Goal: Information Seeking & Learning: Check status

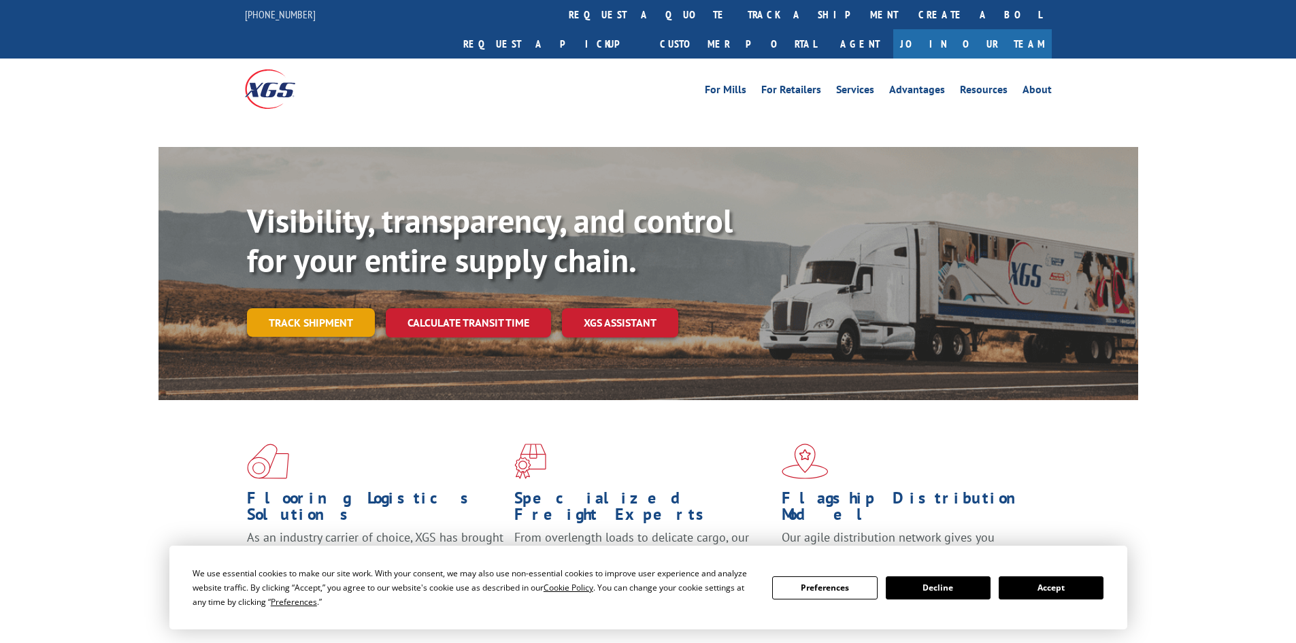
click at [327, 308] on link "Track shipment" at bounding box center [311, 322] width 128 height 29
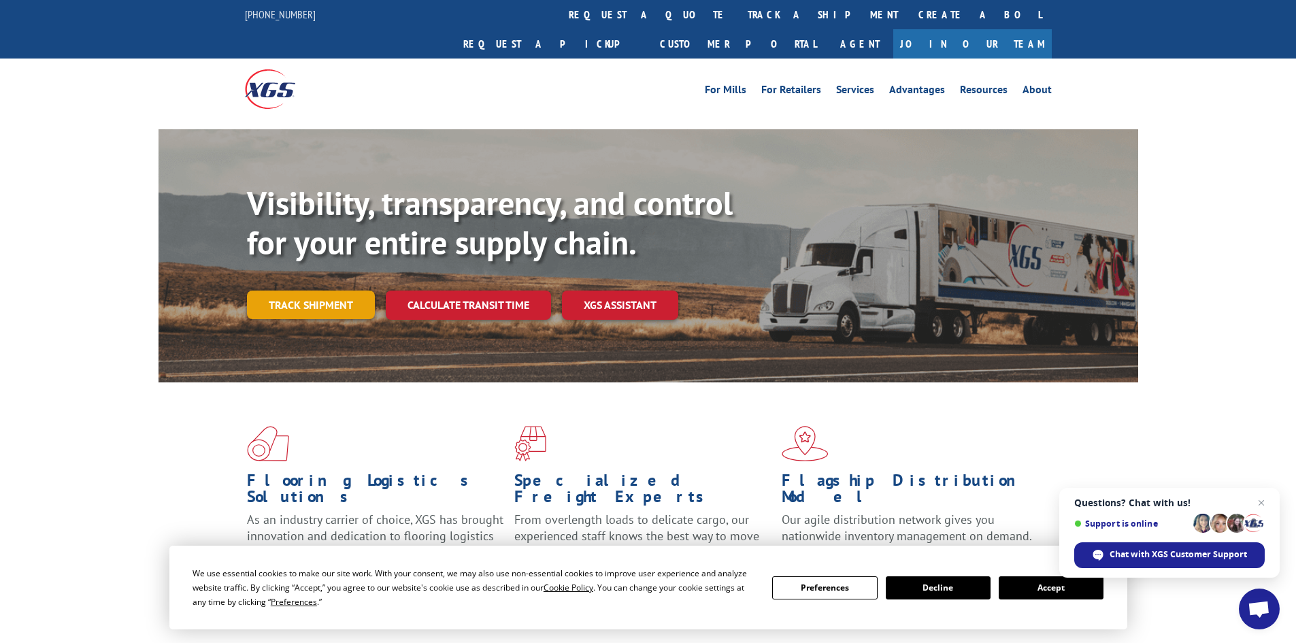
click at [303, 291] on link "Track shipment" at bounding box center [311, 305] width 128 height 29
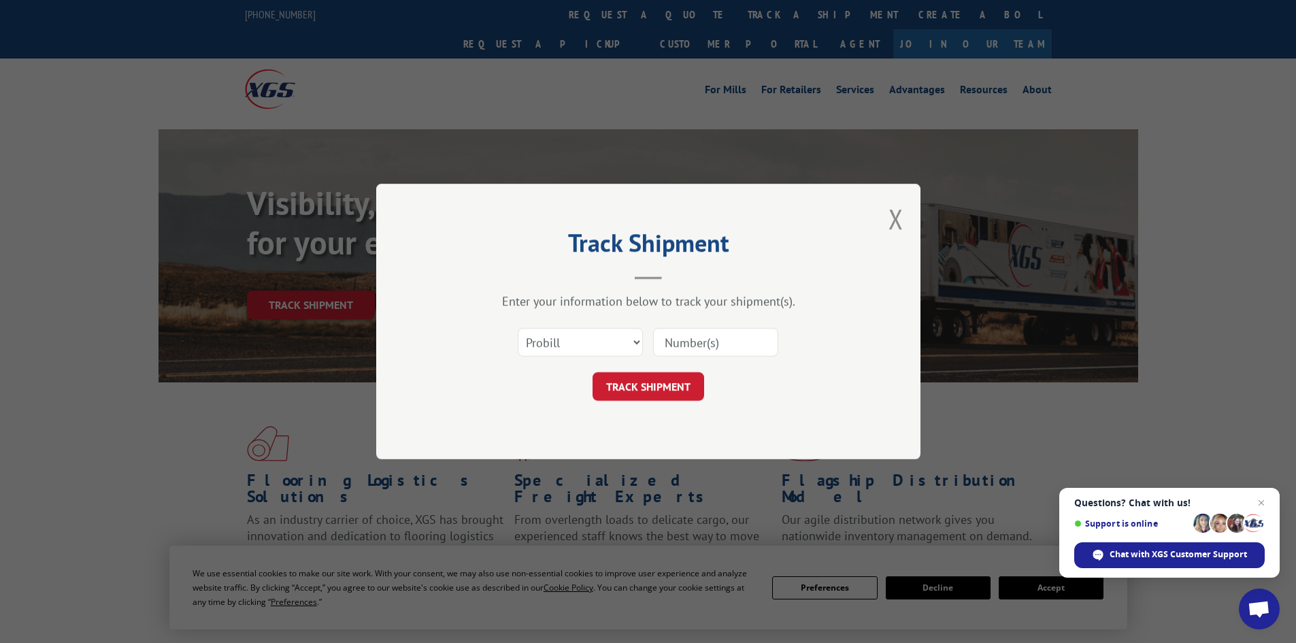
click at [704, 338] on input at bounding box center [715, 342] width 125 height 29
paste input "535252"
type input "535252"
click at [674, 380] on button "TRACK SHIPMENT" at bounding box center [649, 386] width 112 height 29
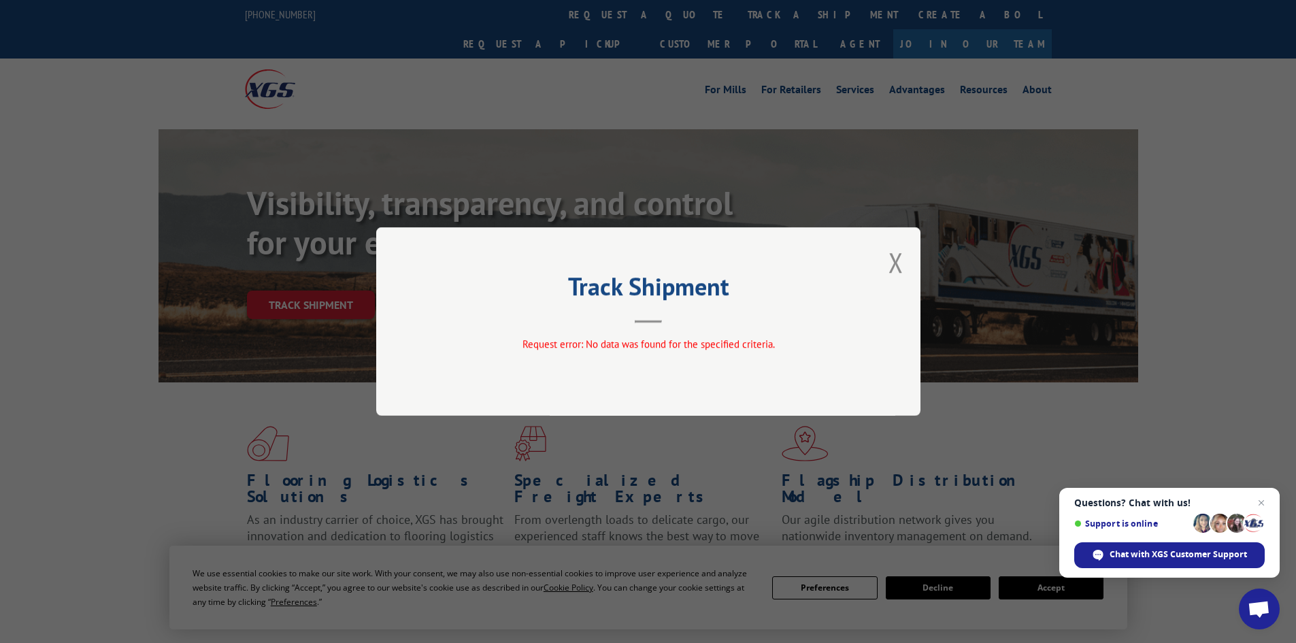
drag, startPoint x: 895, startPoint y: 254, endPoint x: 887, endPoint y: 269, distance: 16.8
click at [896, 254] on button "Close modal" at bounding box center [896, 262] width 15 height 36
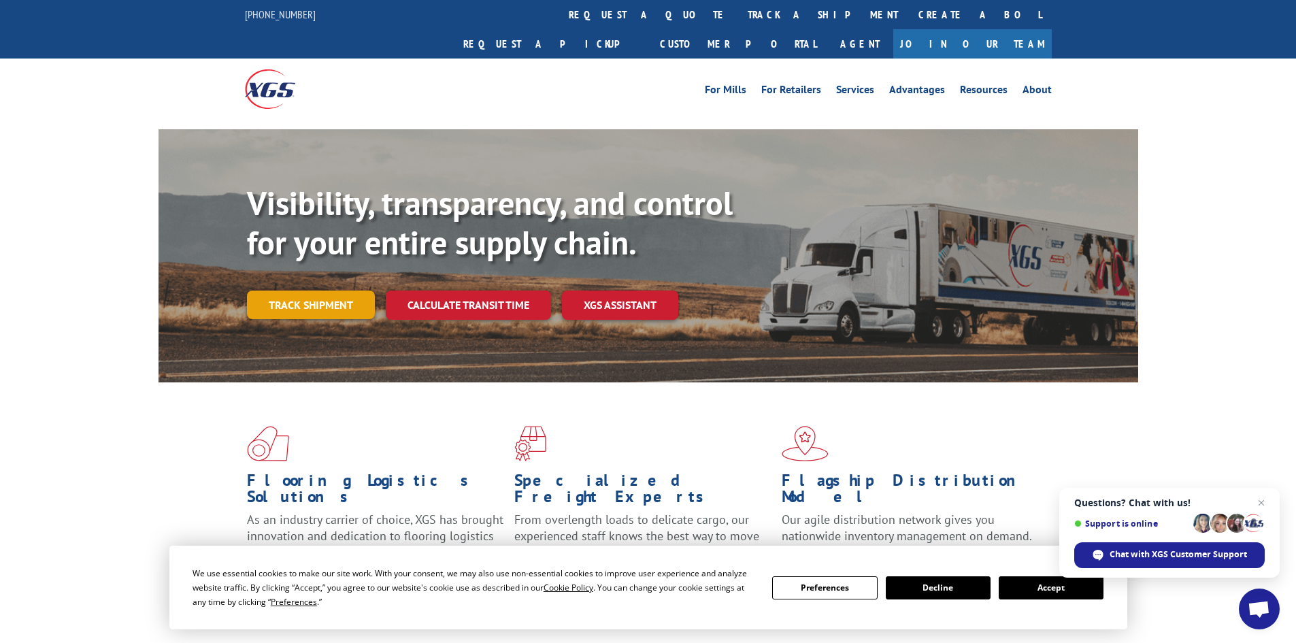
click at [343, 291] on link "Track shipment" at bounding box center [311, 305] width 128 height 29
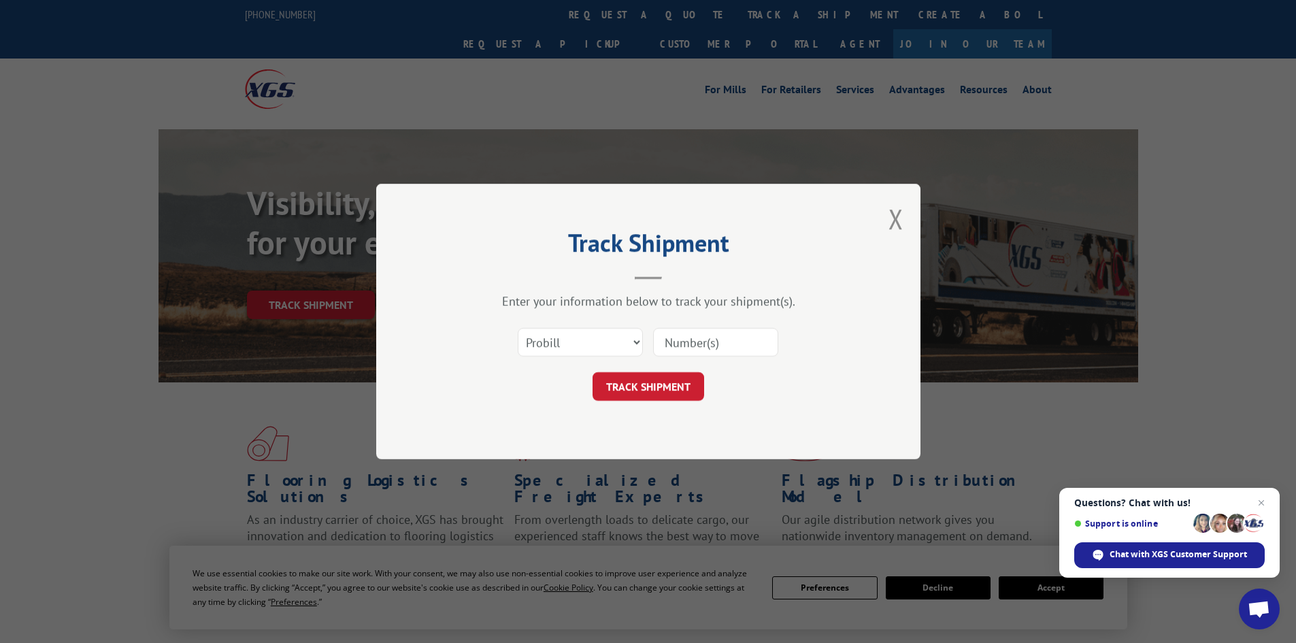
click at [682, 335] on input at bounding box center [715, 342] width 125 height 29
paste input "535252"
click at [667, 345] on input "535252" at bounding box center [715, 342] width 125 height 29
type input "535252"
click at [689, 387] on button "TRACK SHIPMENT" at bounding box center [649, 386] width 112 height 29
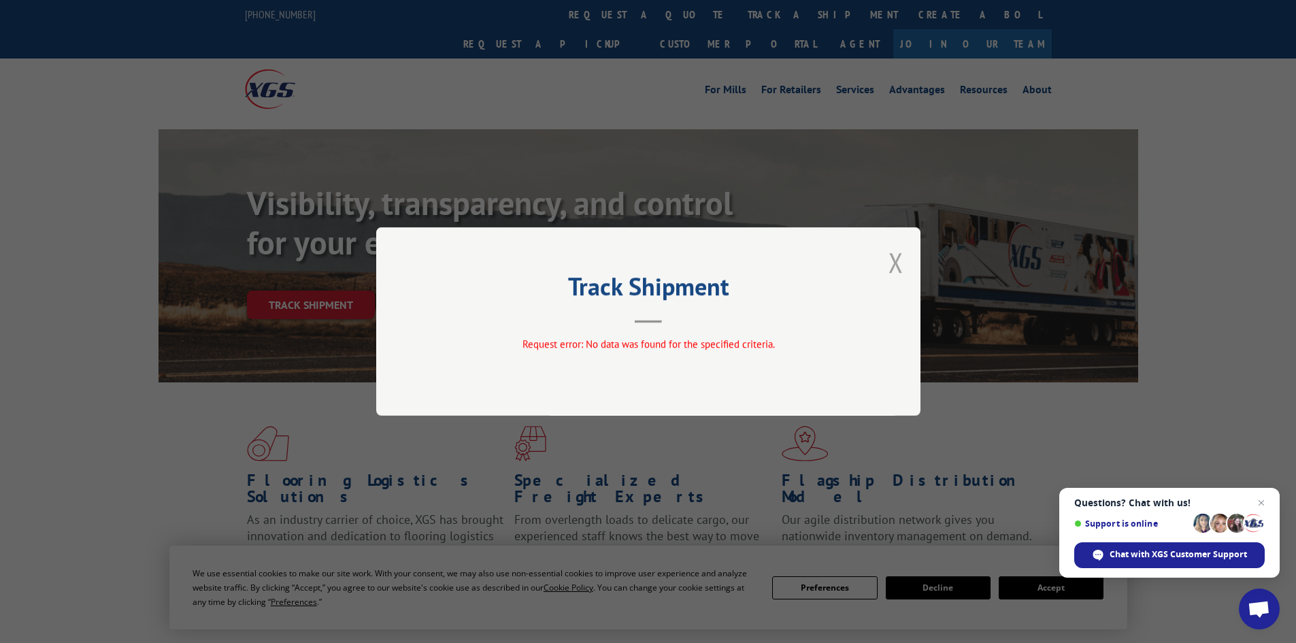
click at [899, 261] on button "Close modal" at bounding box center [896, 262] width 15 height 36
